Goal: Check status: Check status

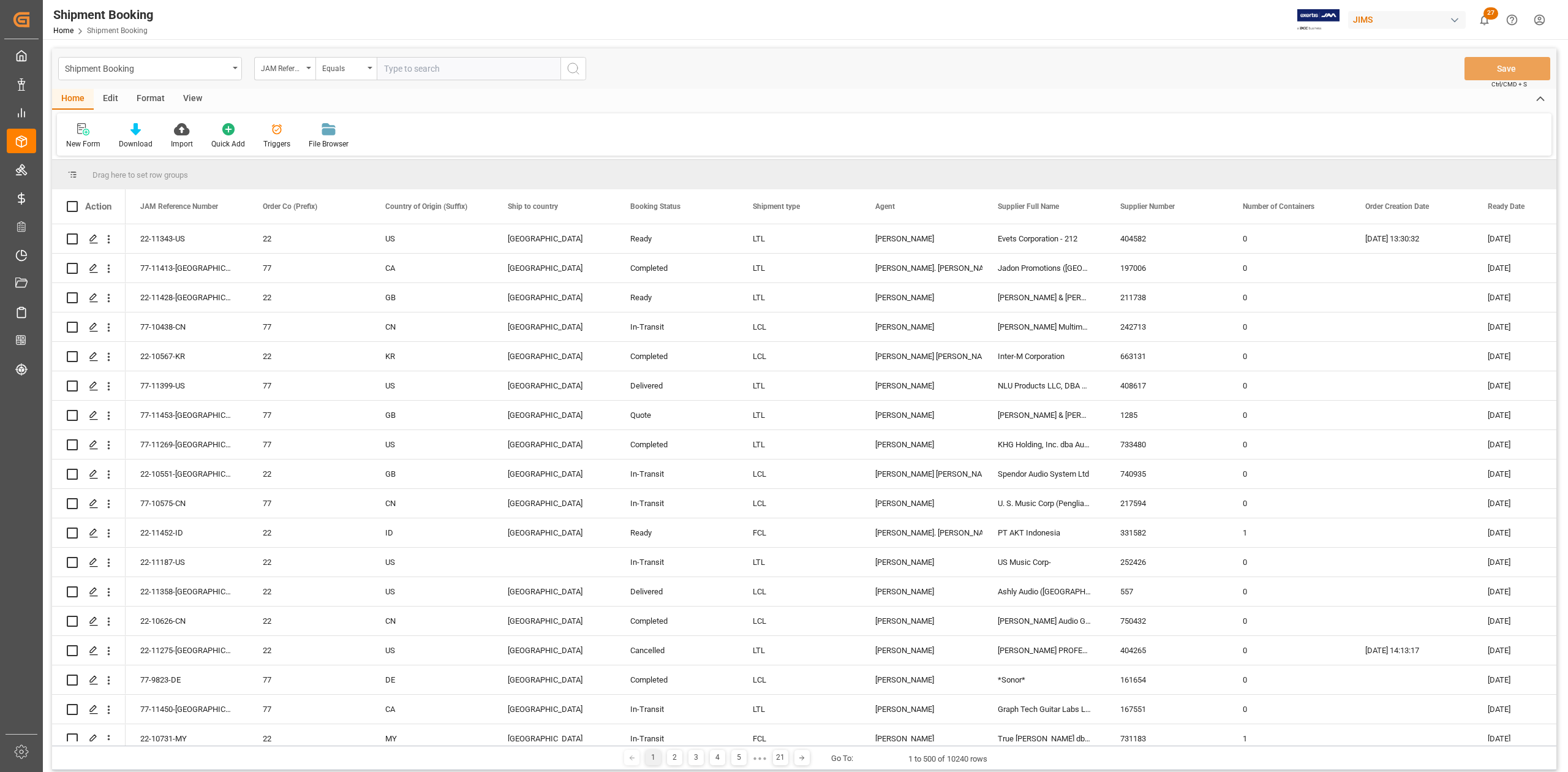
click at [505, 71] on input "text" at bounding box center [469, 68] width 183 height 23
type input "163318"
click at [289, 70] on div "JAM Reference Number" at bounding box center [281, 67] width 42 height 14
type input "supp"
click at [302, 155] on div "Supplier Number" at bounding box center [346, 150] width 183 height 25
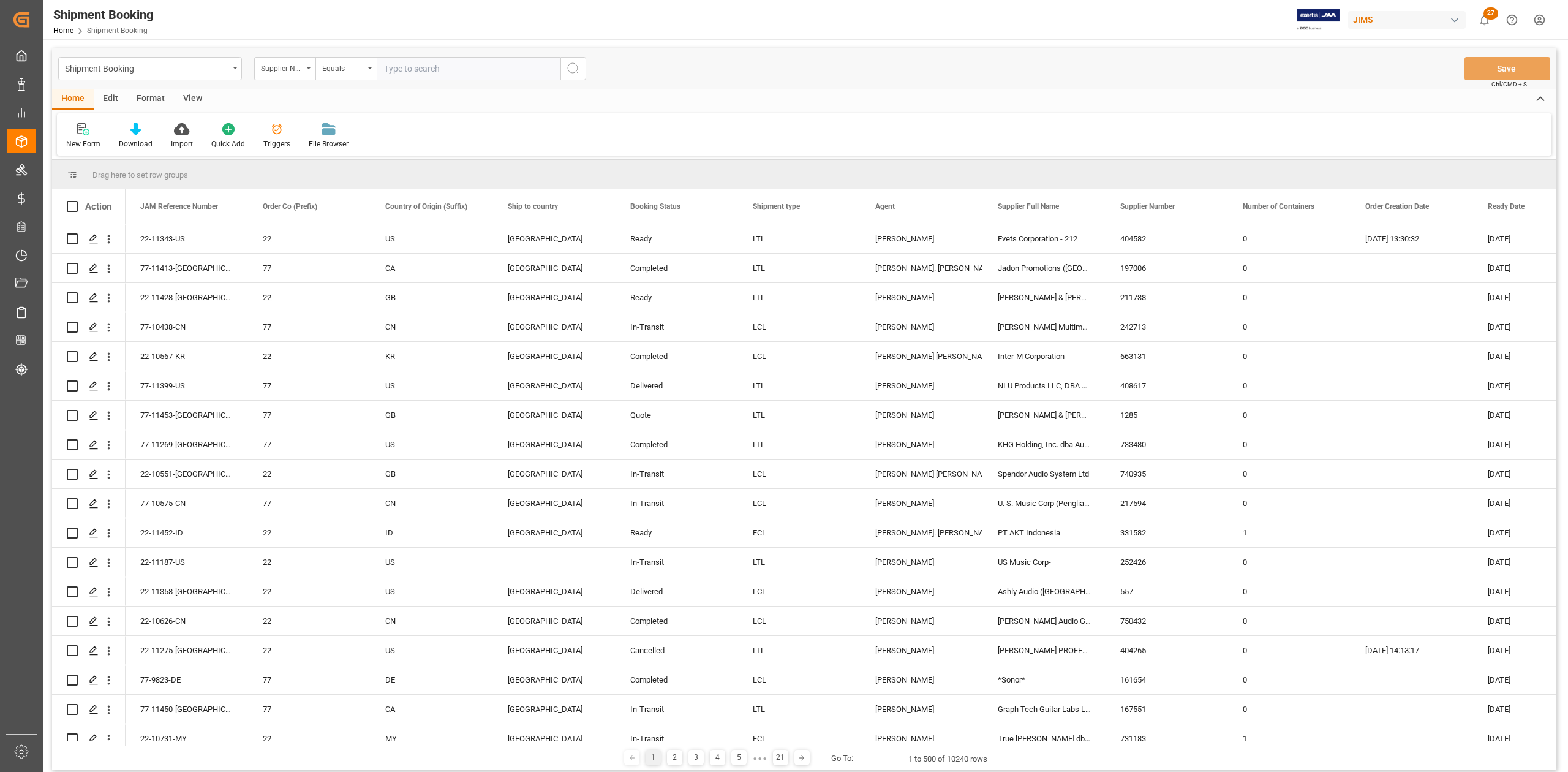
click at [533, 70] on input "text" at bounding box center [469, 68] width 183 height 23
paste input "163318"
type input "163318"
click at [569, 76] on button "search button" at bounding box center [573, 68] width 25 height 23
